Goal: Entertainment & Leisure: Consume media (video, audio)

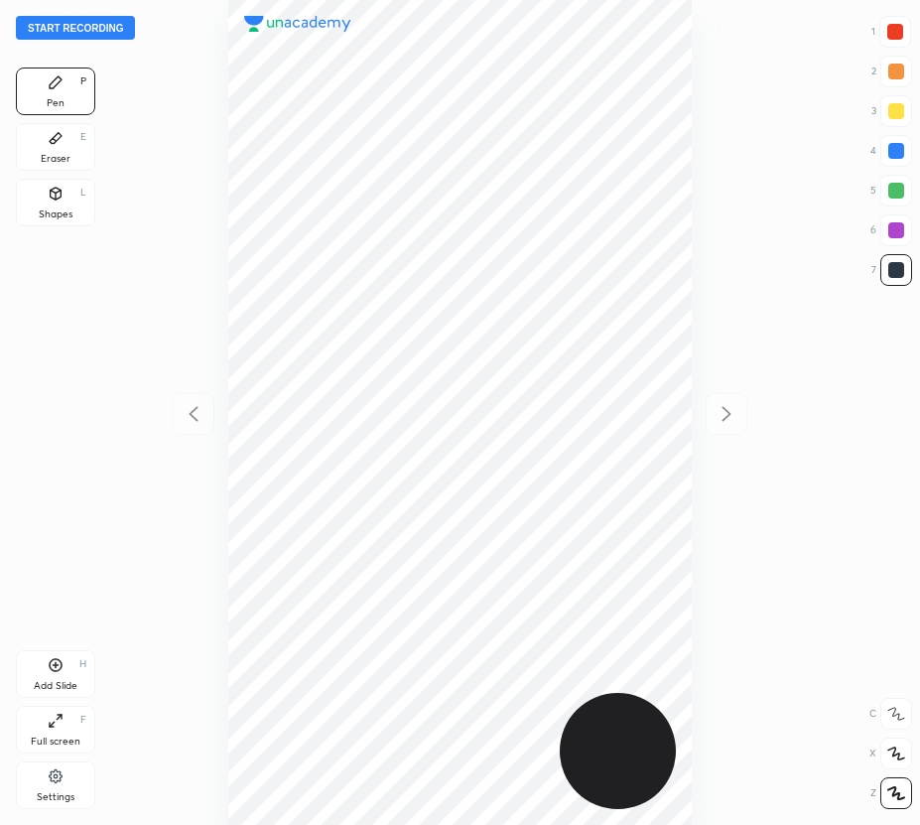
scroll to position [825, 602]
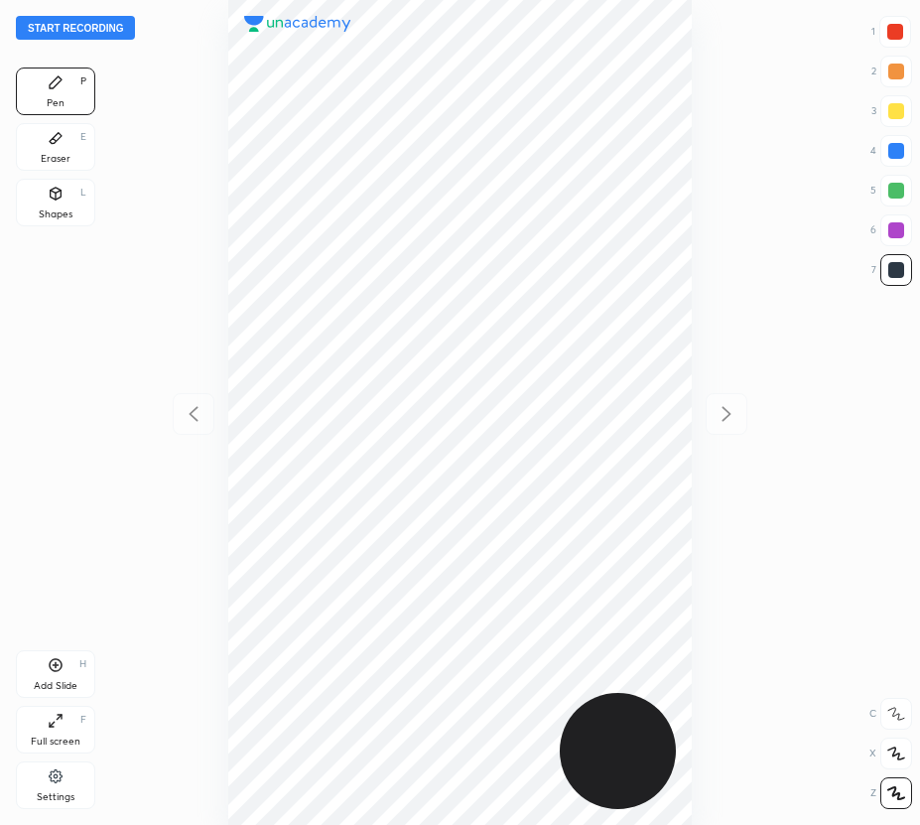
scroll to position [825, 602]
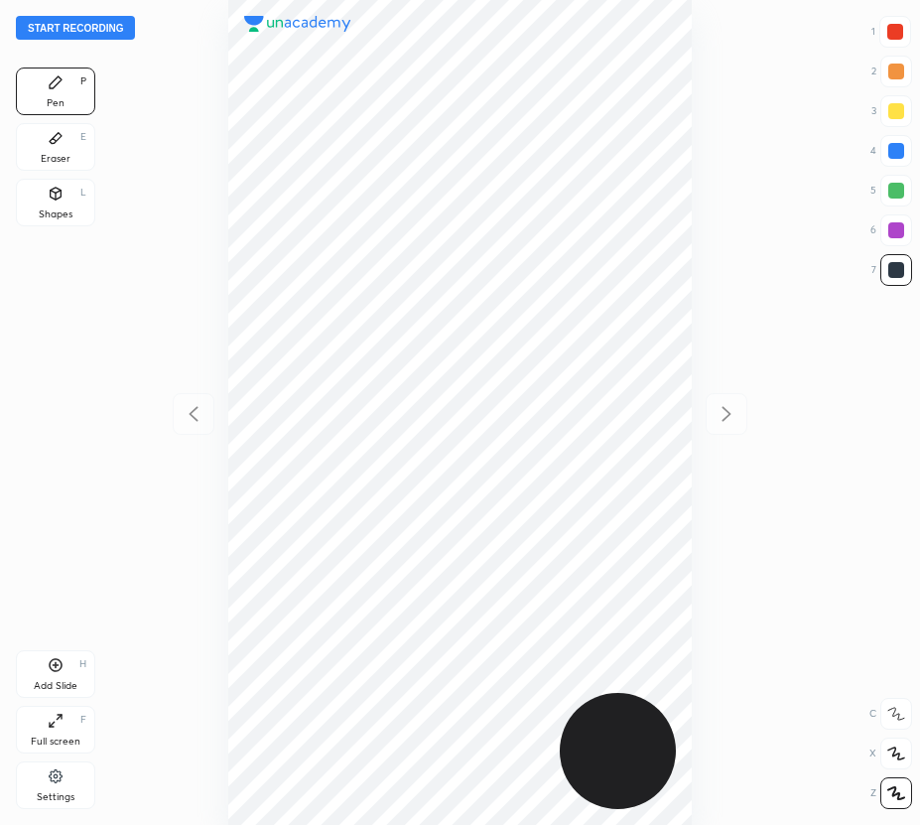
scroll to position [825, 602]
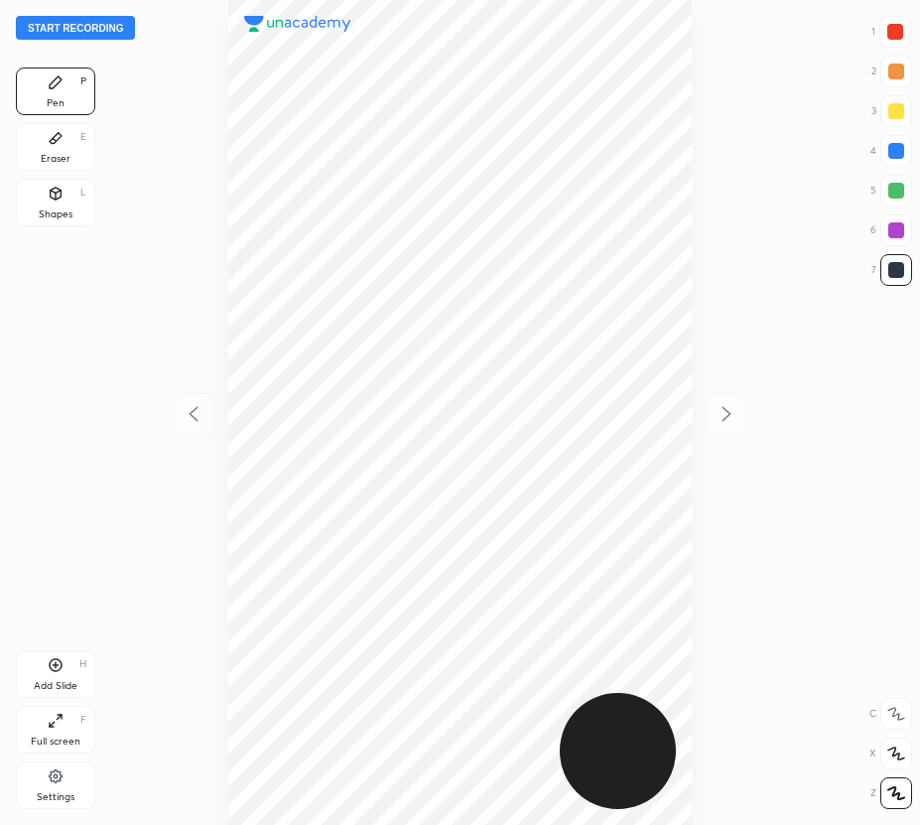
scroll to position [825, 602]
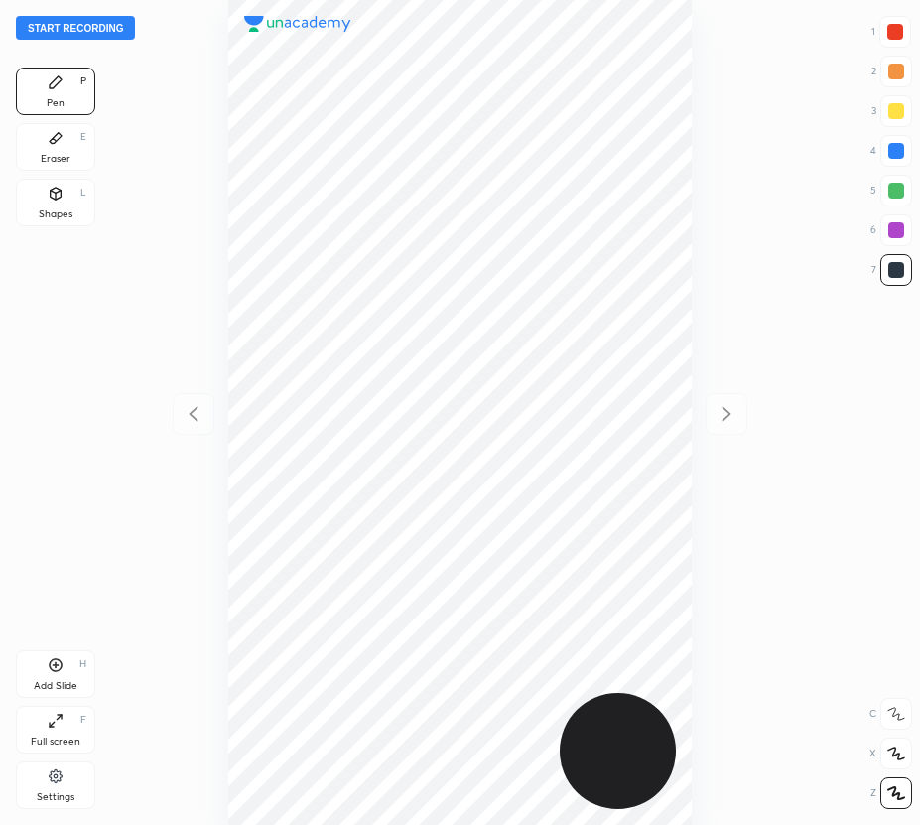
scroll to position [825, 602]
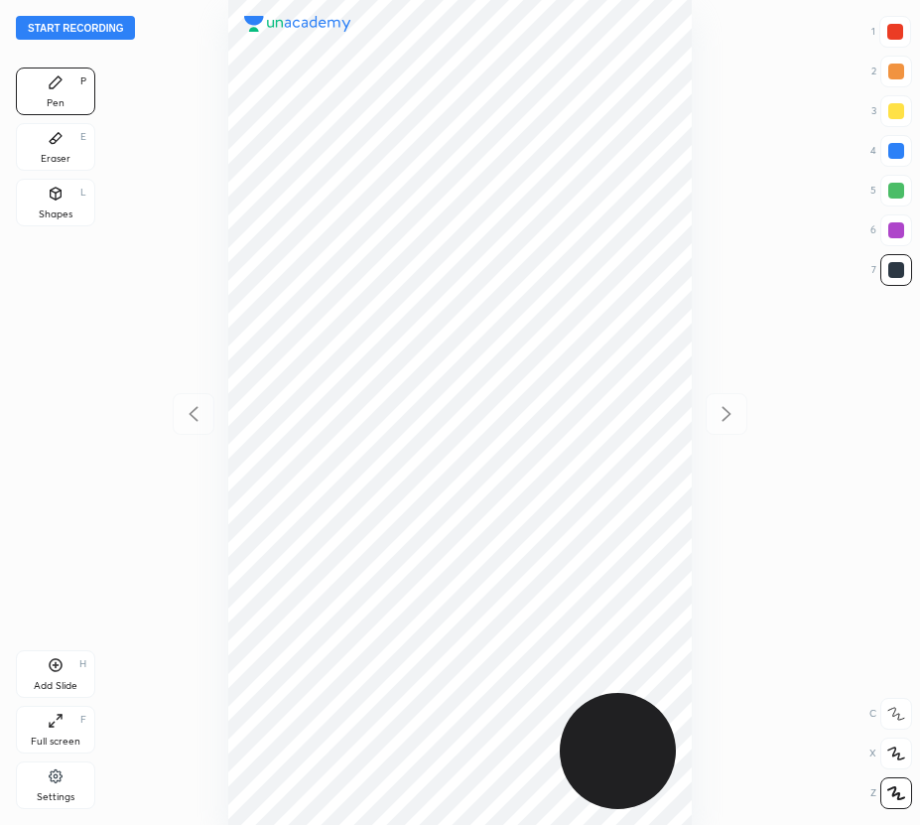
scroll to position [825, 602]
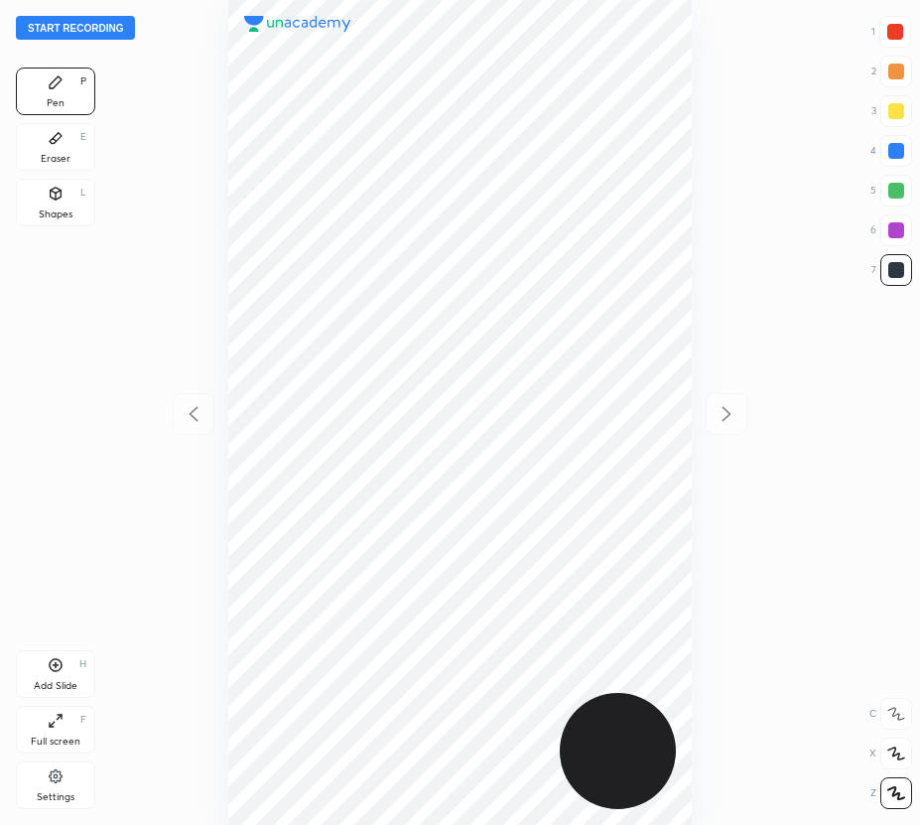
scroll to position [825, 602]
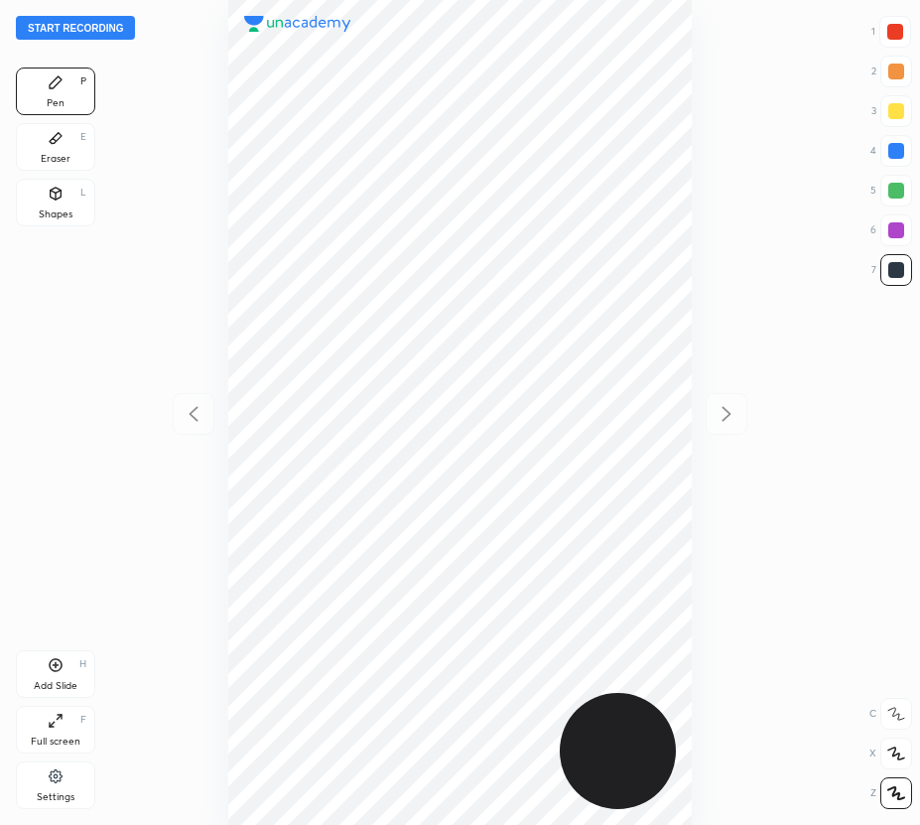
scroll to position [825, 602]
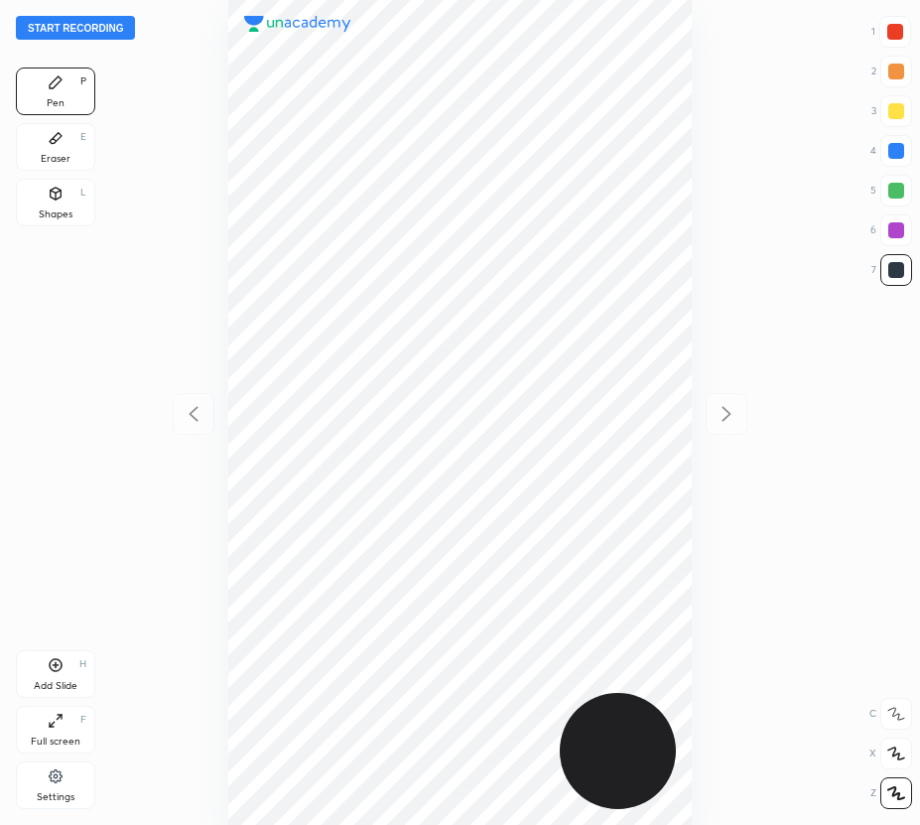
scroll to position [825, 602]
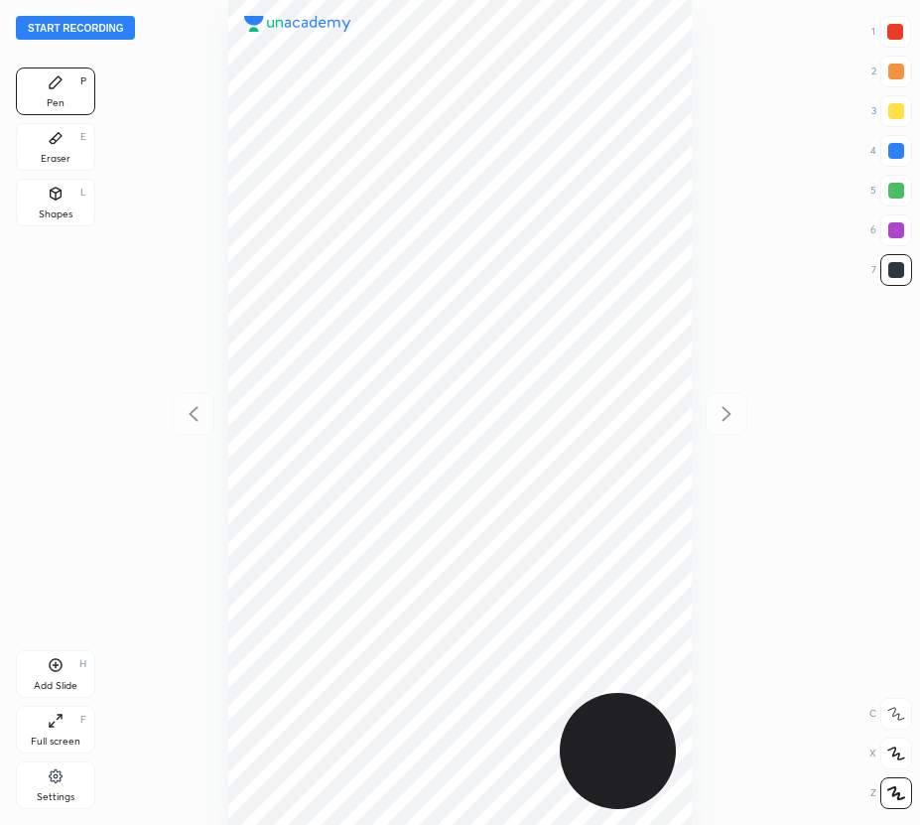
scroll to position [825, 602]
